Goal: Task Accomplishment & Management: Manage account settings

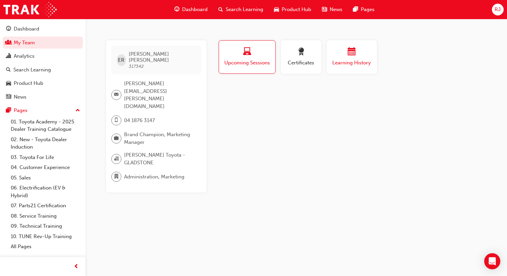
click at [336, 59] on span "Learning History" at bounding box center [351, 63] width 40 height 8
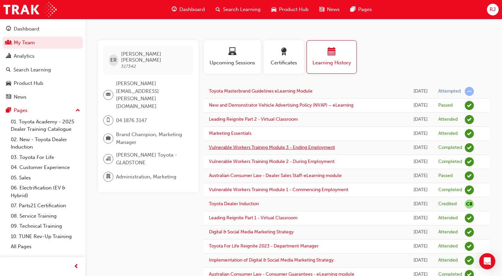
click at [274, 150] on link "Vulnerable Workers Training Module 3 - Ending Employment" at bounding box center [272, 147] width 126 height 6
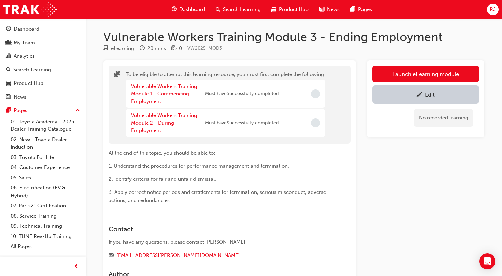
click at [415, 95] on div "Edit" at bounding box center [425, 94] width 97 height 8
